Goal: Communication & Community: Answer question/provide support

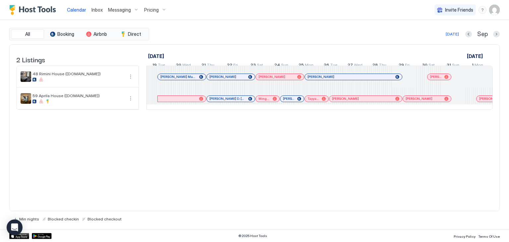
scroll to position [0, 368]
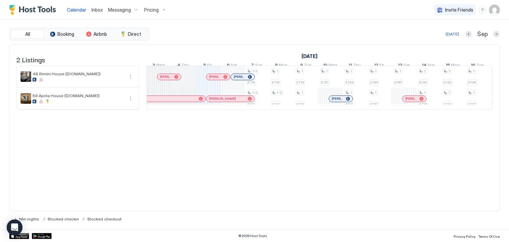
click at [97, 10] on span "Inbox" at bounding box center [96, 10] width 11 height 6
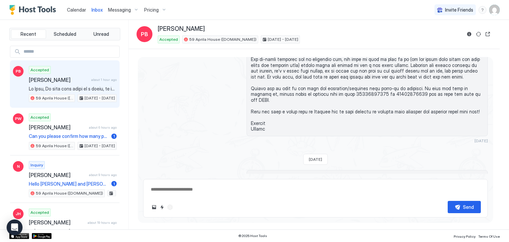
scroll to position [137, 0]
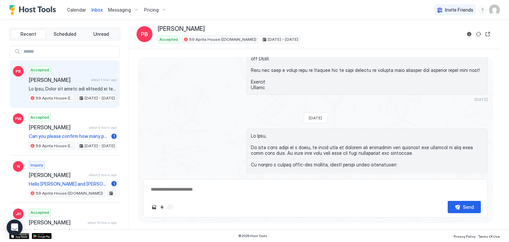
scroll to position [203, 0]
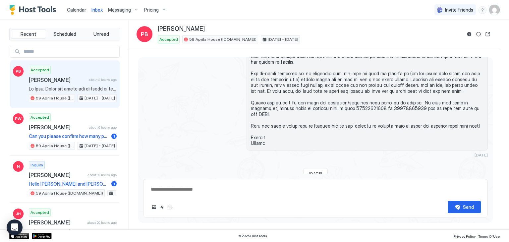
type textarea "*"
